Goal: Transaction & Acquisition: Purchase product/service

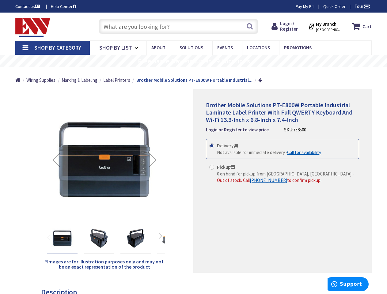
click at [193, 147] on div "Brother Mobile Solutions PT-E800W Portable Industrial Laminate Label Printer Wi…" at bounding box center [282, 181] width 178 height 184
click at [361, 6] on span "Tour" at bounding box center [363, 6] width 16 height 6
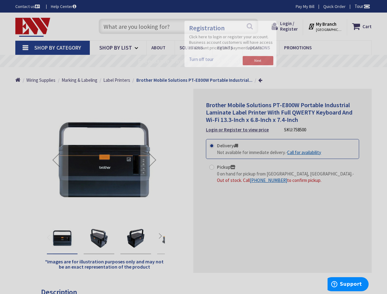
click at [367, 6] on div at bounding box center [193, 147] width 387 height 294
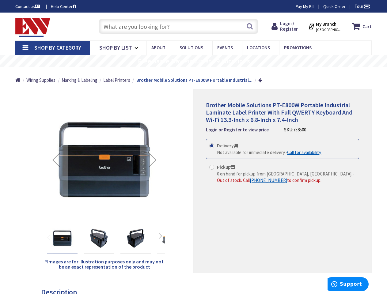
click at [327, 26] on strong "My Branch" at bounding box center [326, 24] width 21 height 6
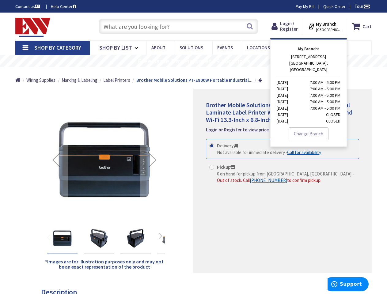
click at [52, 48] on span "Shop By Category" at bounding box center [57, 47] width 47 height 7
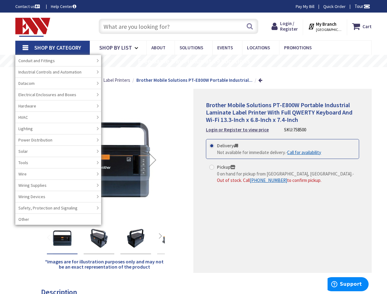
click at [193, 61] on rs-layer "Free Same Day Pickup at 19 Locations" at bounding box center [194, 61] width 112 height 7
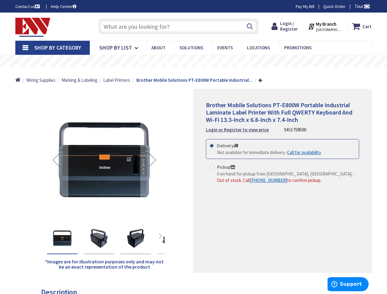
click at [56, 160] on div "Previous" at bounding box center [56, 160] width 25 height 25
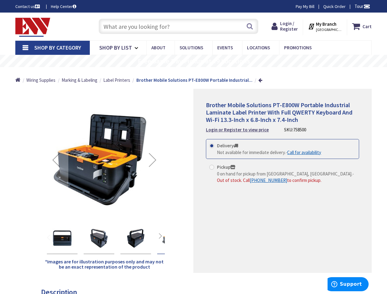
click at [153, 160] on div "Next" at bounding box center [152, 160] width 25 height 25
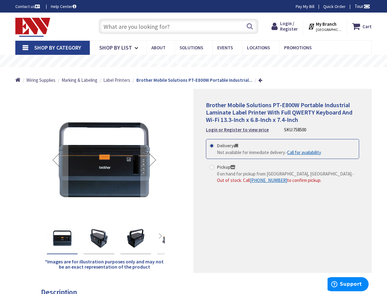
click at [104, 238] on img "Brother Mobile Solutions PT-E800W Portable Industrial Laminate Label Printer Wi…" at bounding box center [99, 238] width 25 height 25
